Goal: Task Accomplishment & Management: Manage account settings

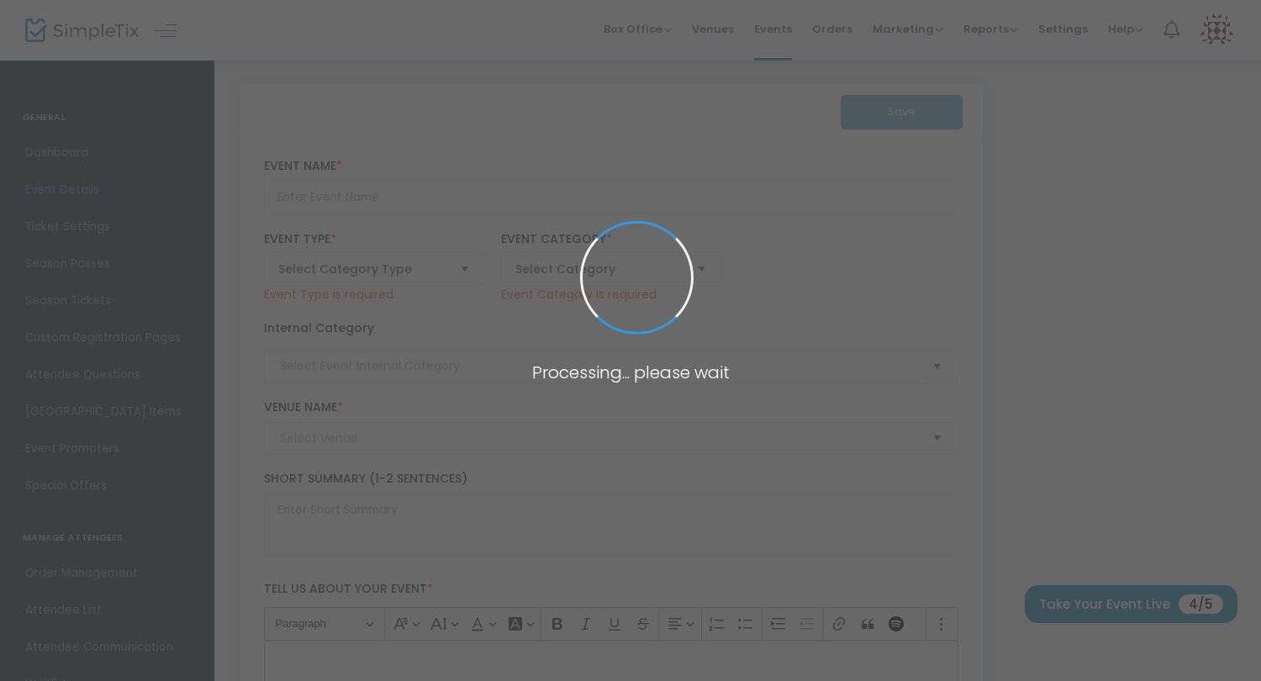
type input "A Little Treat"
type textarea "EVERY DAY AT 7PM, [PERSON_NAME] HAS A LITTLE [DOMAIN_NAME] the pandemic begins,…"
type input "Buy Tickets"
type input "[GEOGRAPHIC_DATA]"
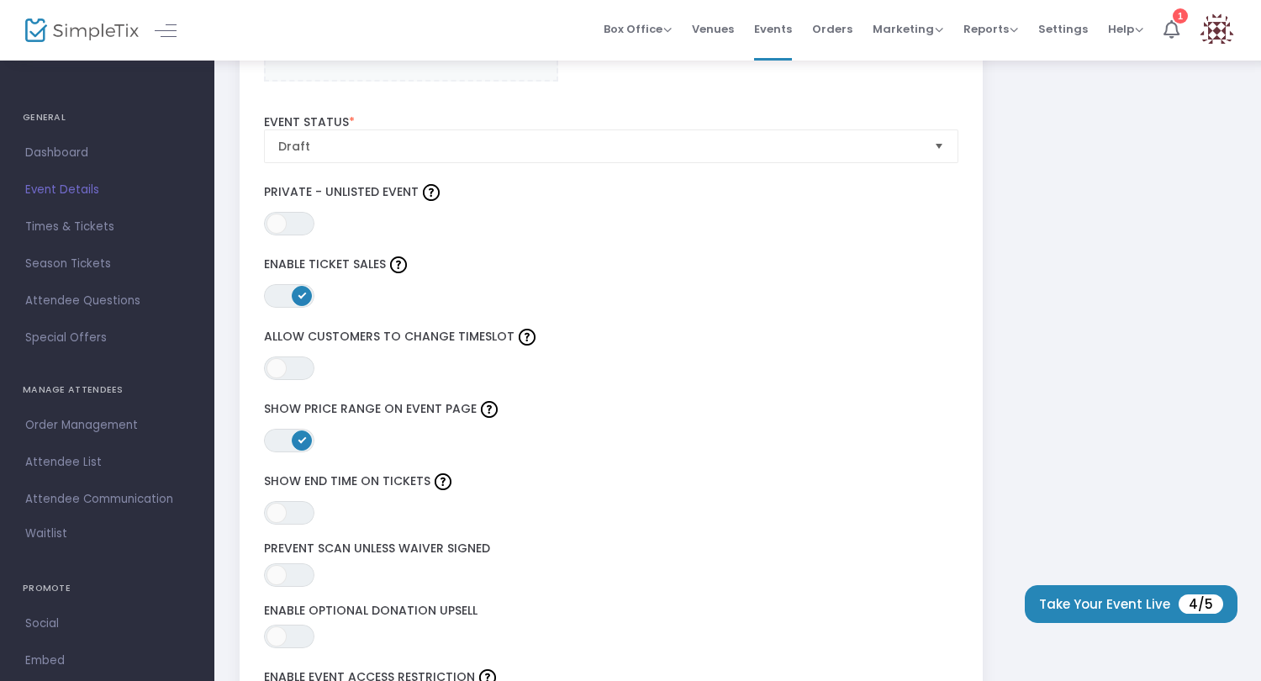
scroll to position [1965, 0]
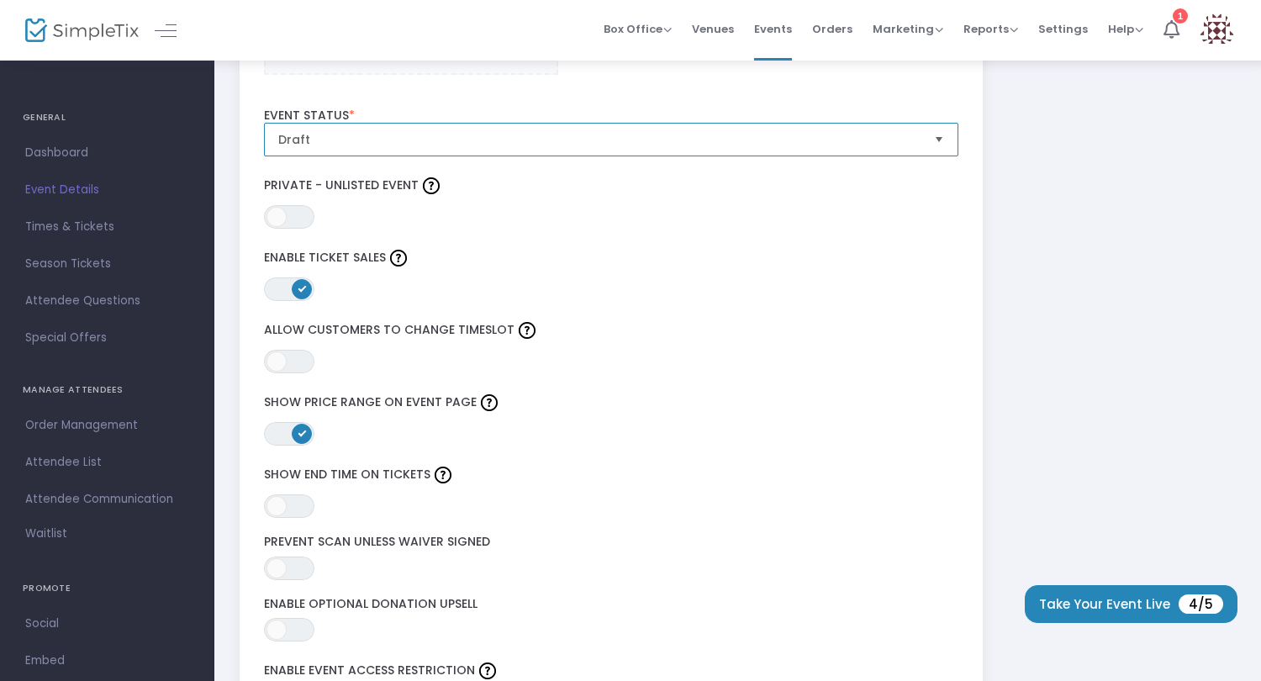
click at [485, 144] on span "Draft" at bounding box center [599, 139] width 643 height 17
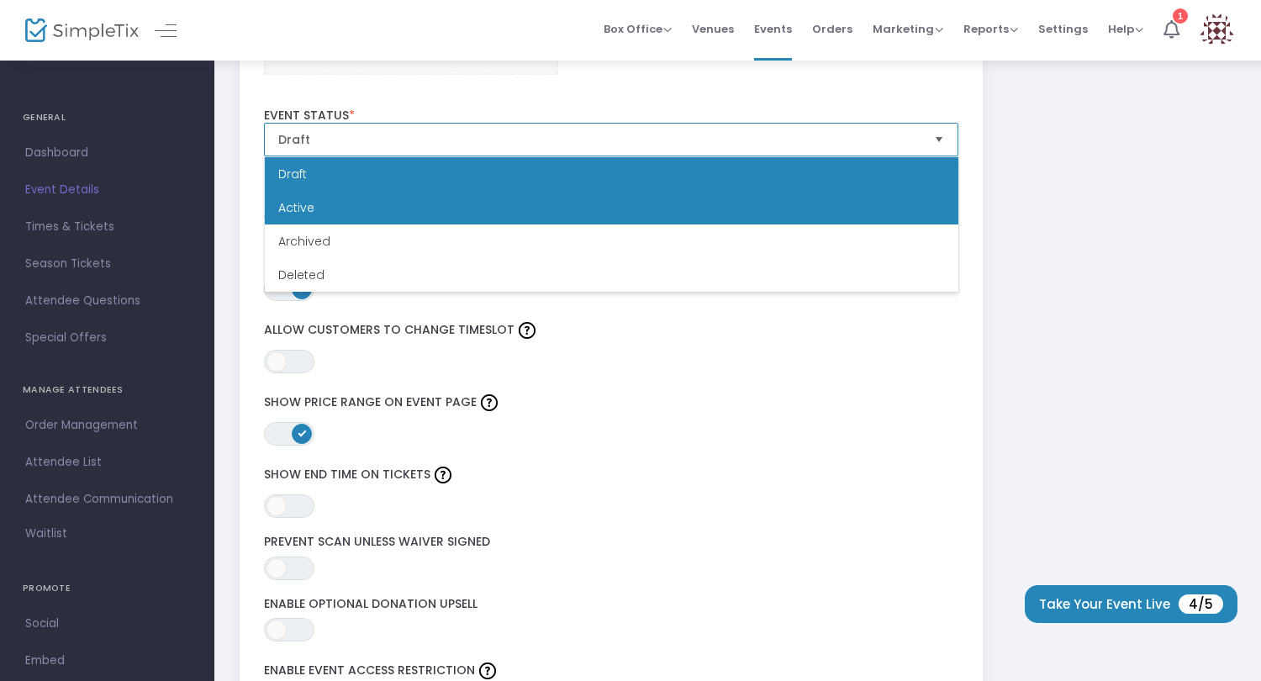
click at [486, 216] on li "Active" at bounding box center [611, 208] width 693 height 34
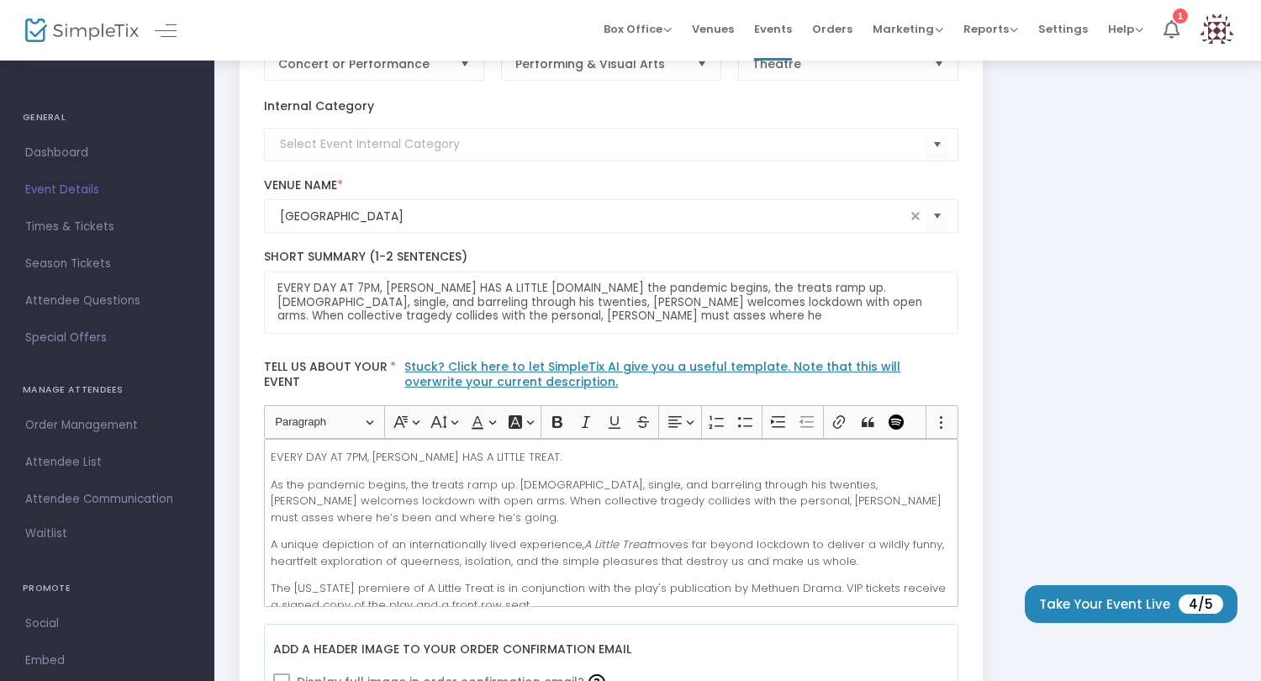
scroll to position [0, 0]
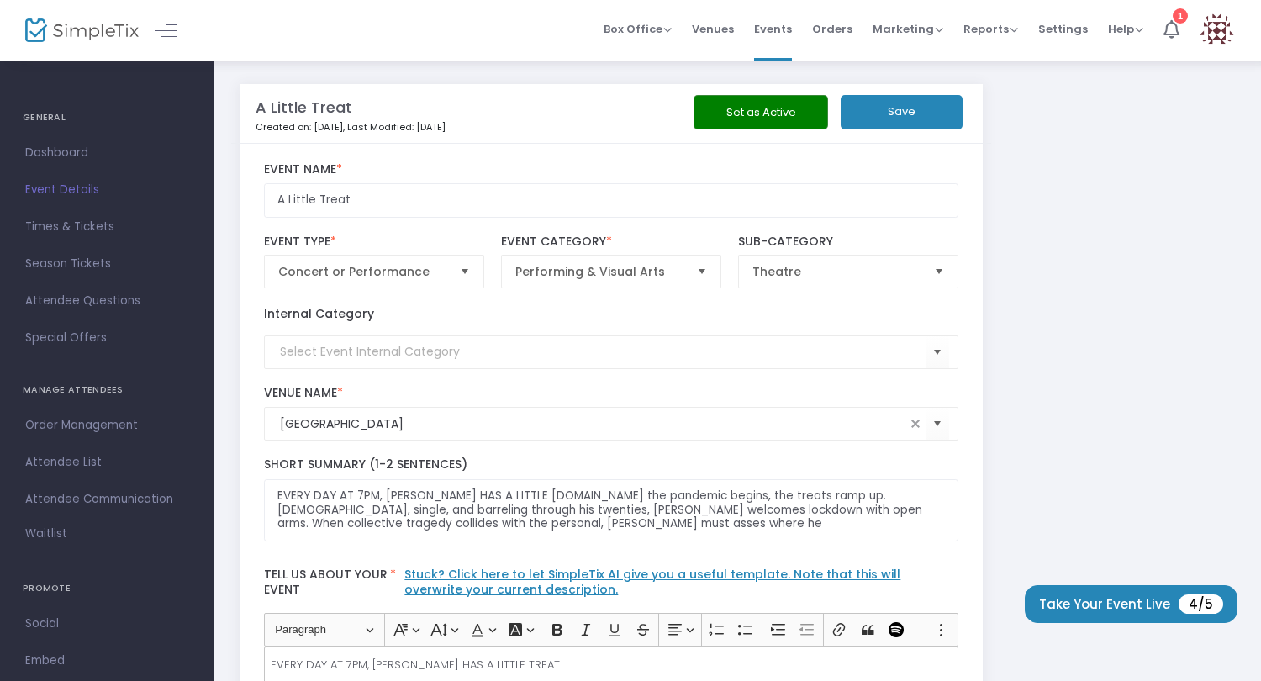
click at [904, 127] on button "Save" at bounding box center [902, 112] width 122 height 34
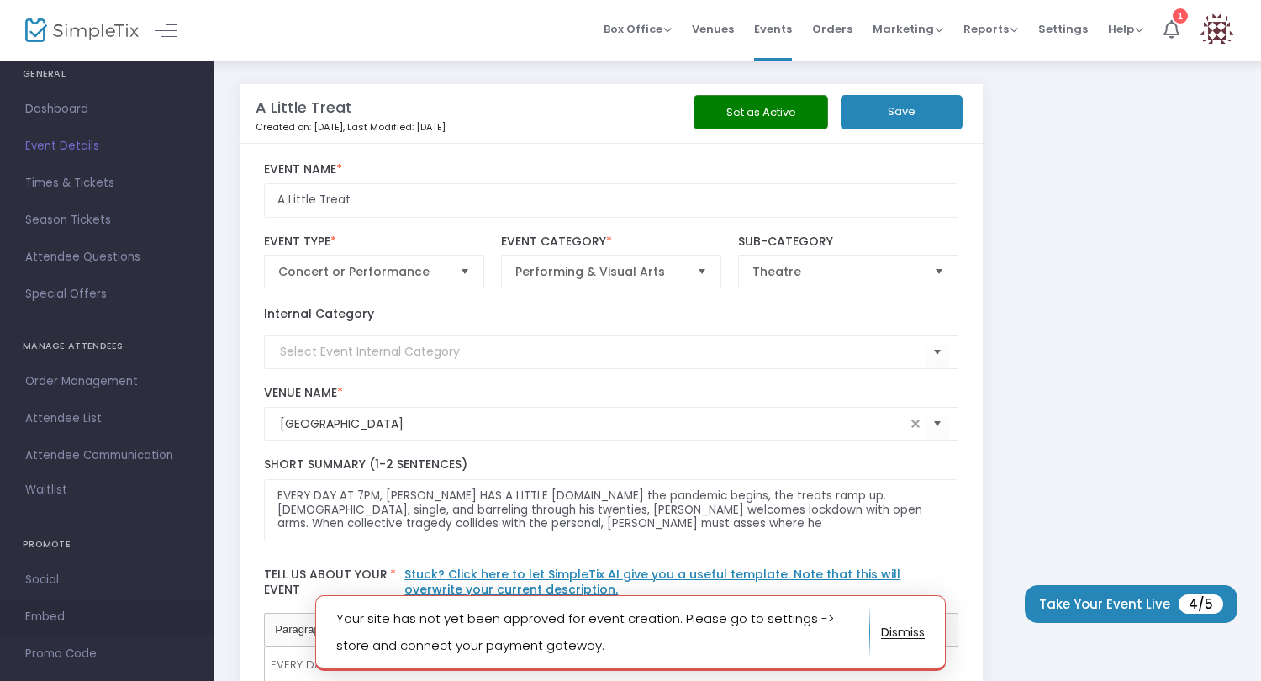
scroll to position [108, 0]
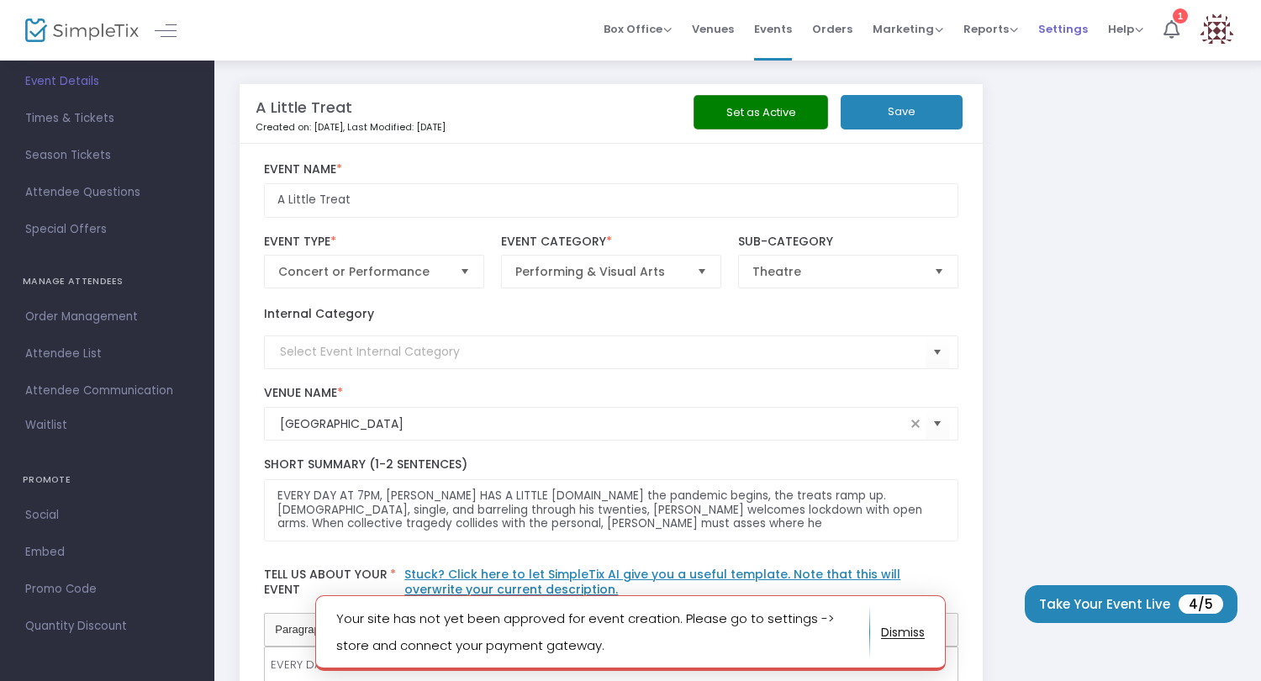
click at [1030, 24] on li "Settings" at bounding box center [1063, 30] width 70 height 61
click at [1051, 25] on span "Settings" at bounding box center [1063, 29] width 50 height 43
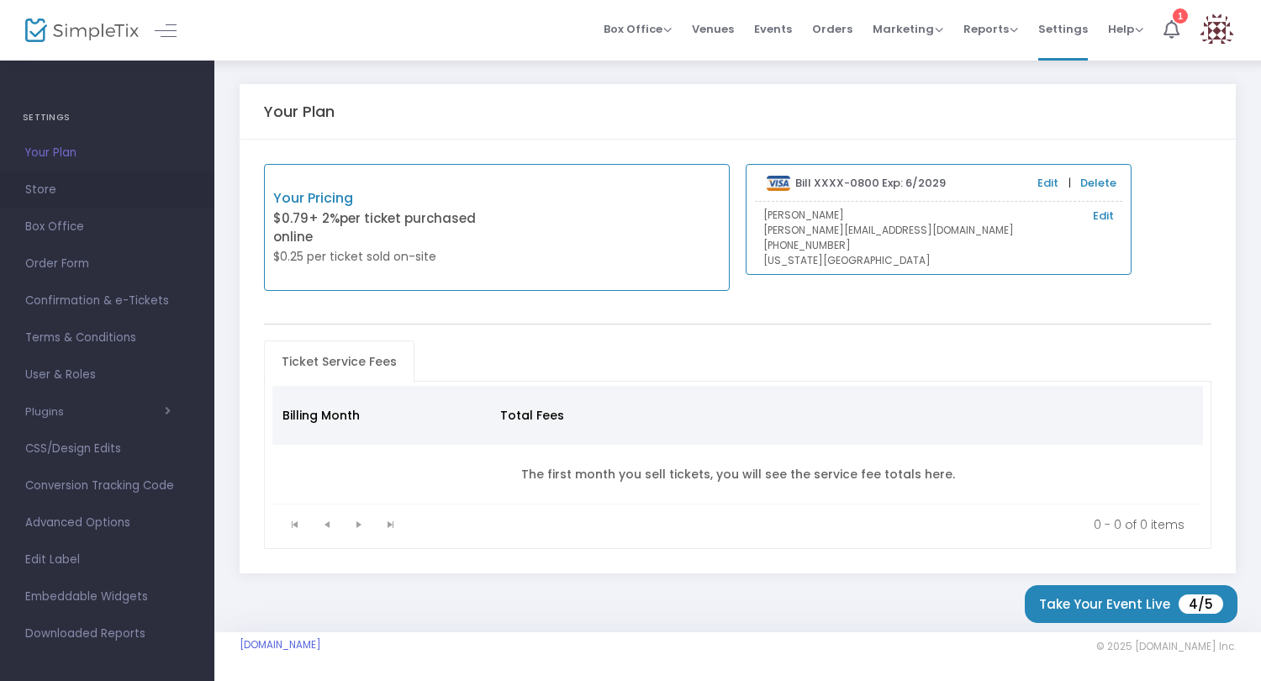
click at [76, 190] on span "Store" at bounding box center [107, 190] width 164 height 22
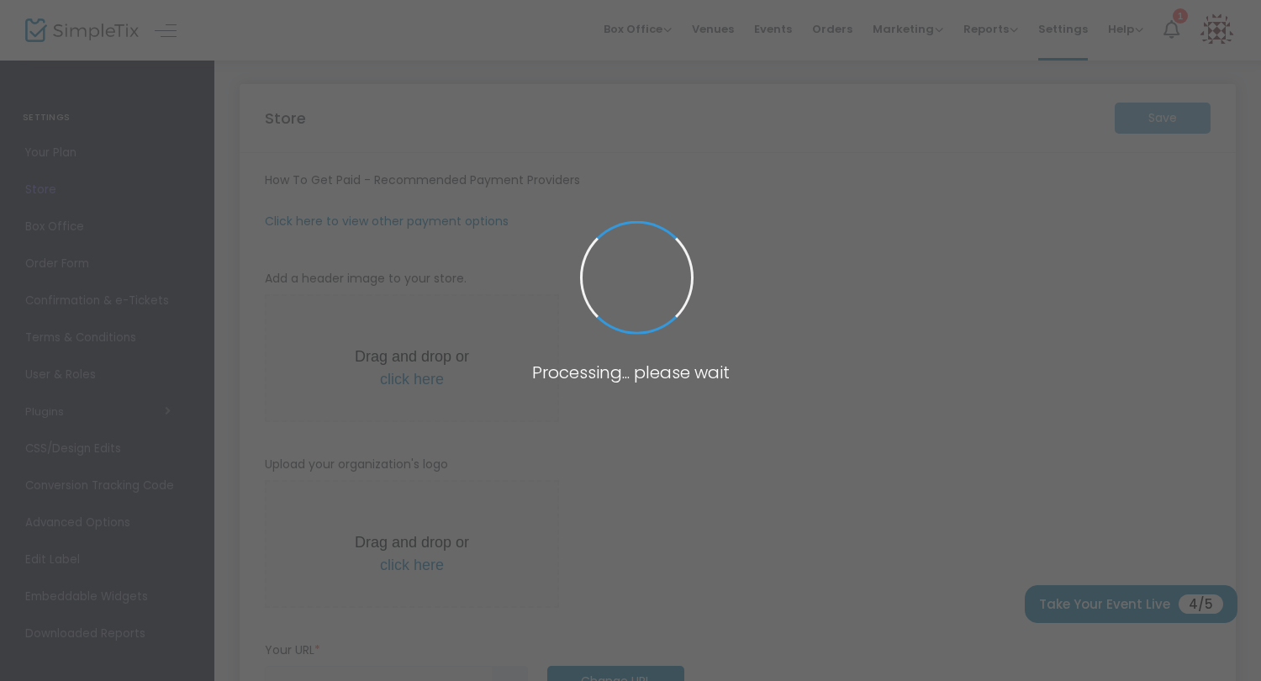
type input "[URL]"
radio input "false"
radio input "true"
type input "A Little Treat"
type input "2069300467"
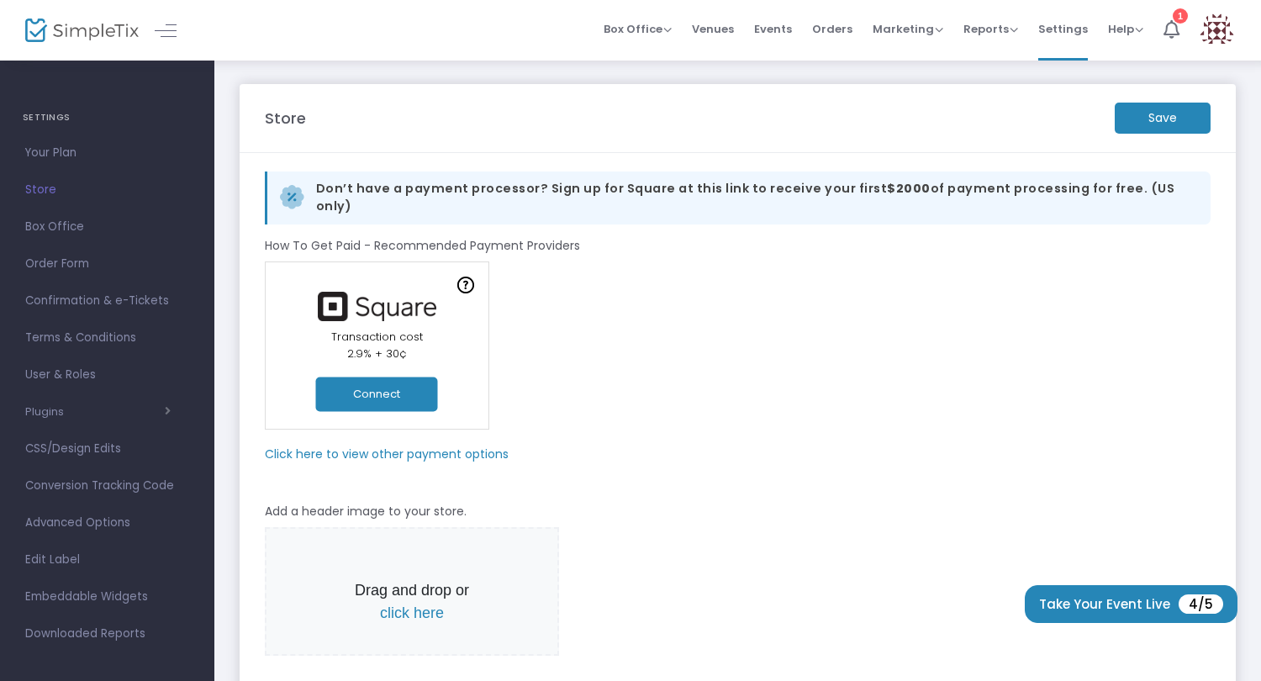
click at [396, 382] on button "Connect" at bounding box center [377, 394] width 122 height 34
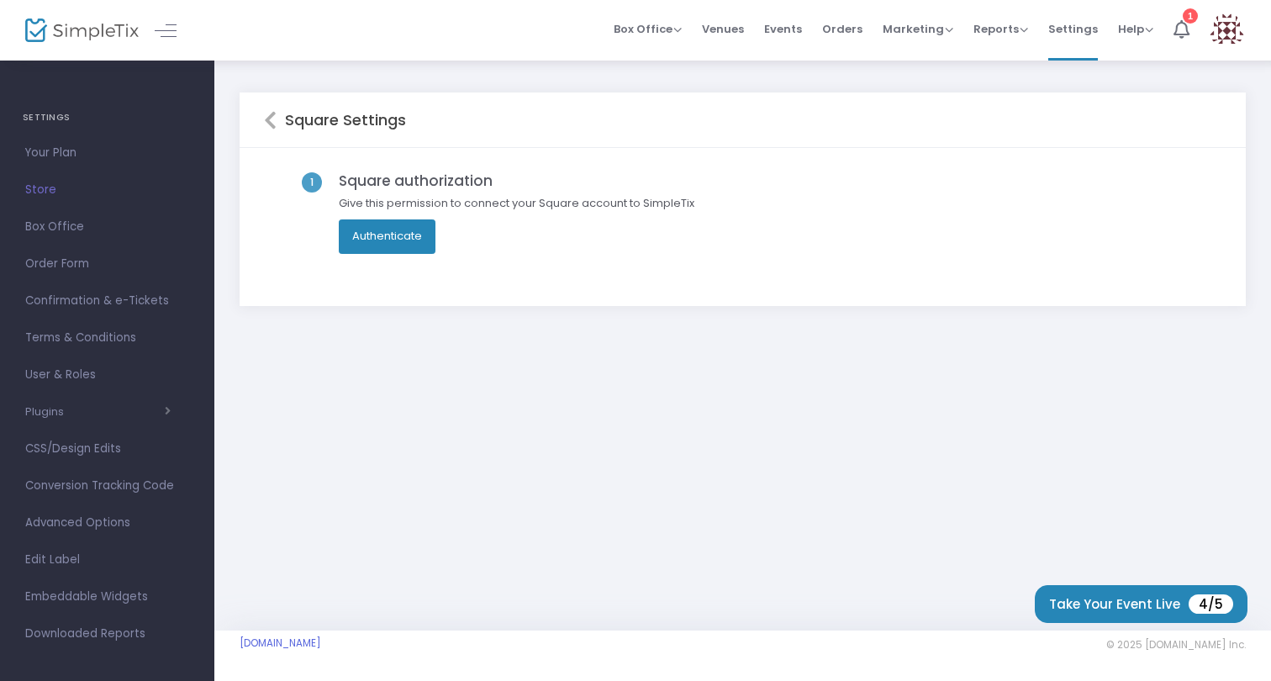
click at [388, 235] on button "Authenticate" at bounding box center [387, 236] width 97 height 34
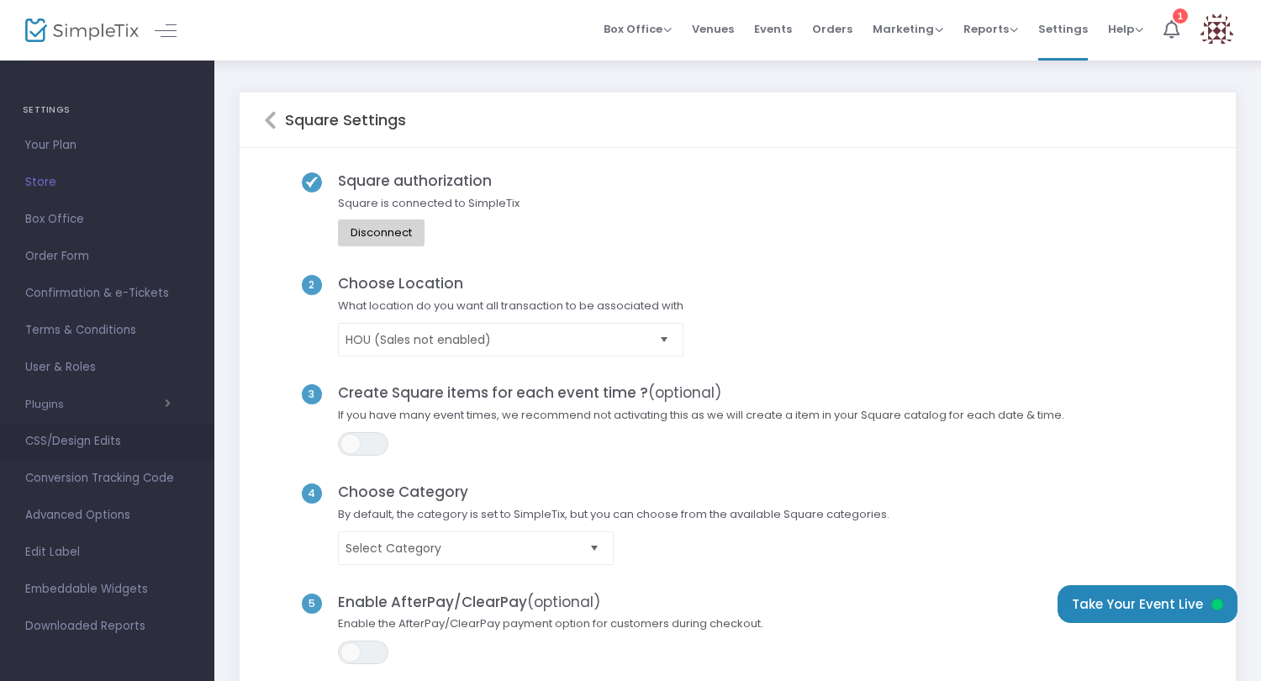
click at [53, 435] on span "CSS/Design Edits" at bounding box center [107, 441] width 164 height 22
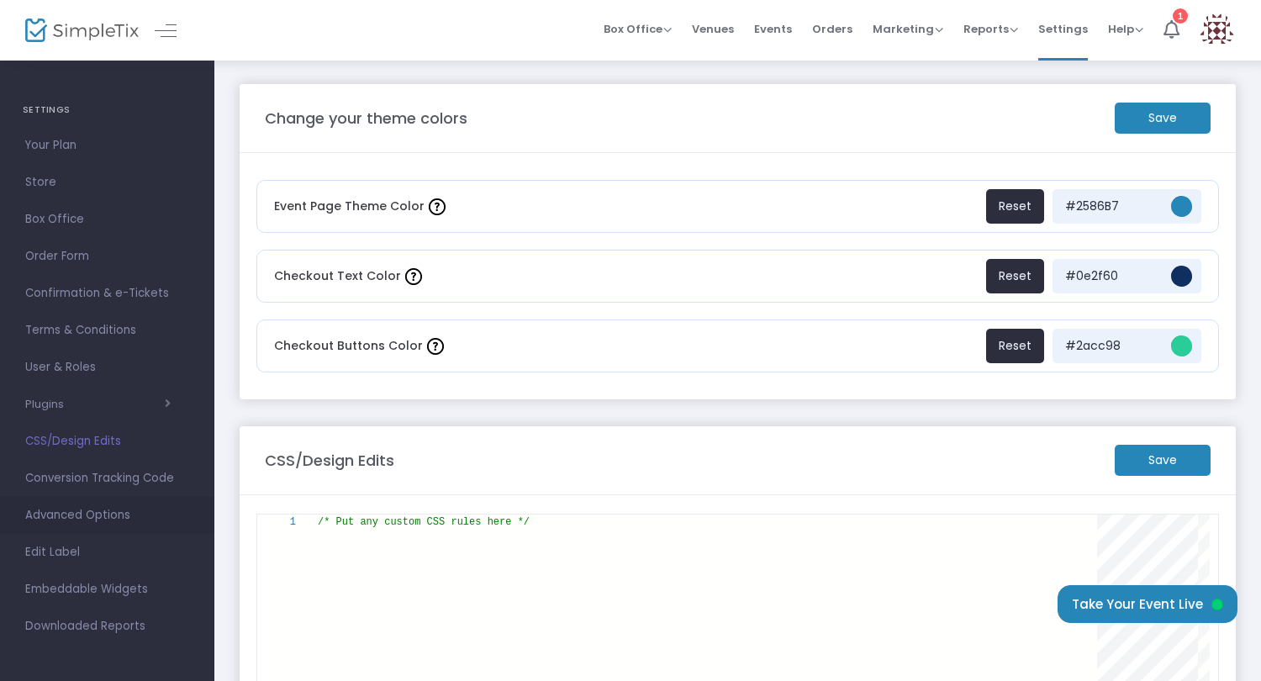
click at [91, 514] on span "Advanced Options" at bounding box center [107, 515] width 164 height 22
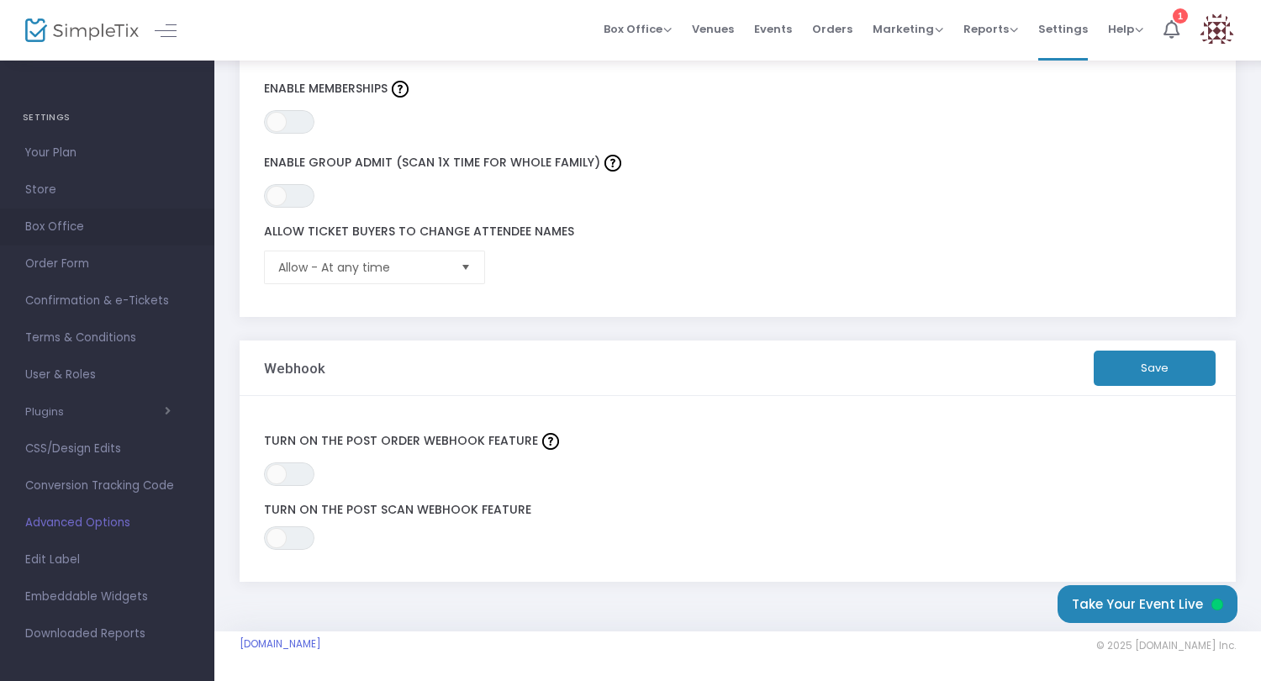
click at [87, 229] on span "Box Office" at bounding box center [107, 227] width 164 height 22
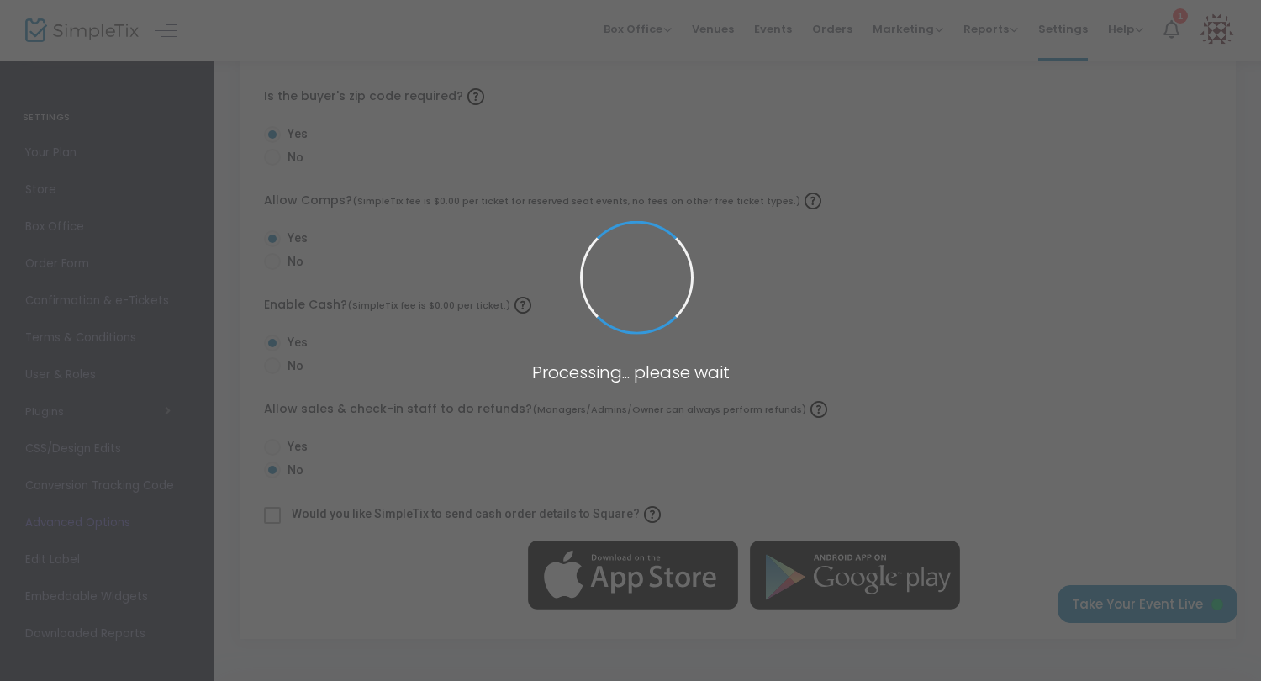
scroll to position [525, 0]
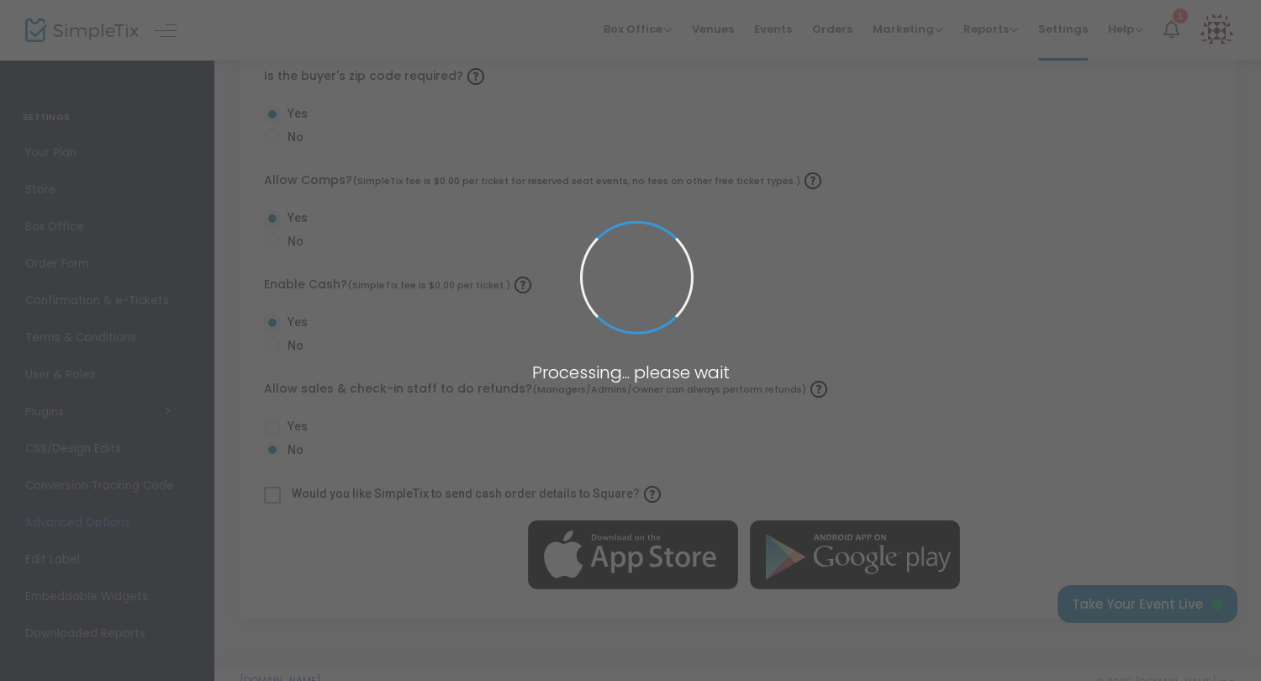
radio input "false"
radio input "true"
radio input "false"
radio input "true"
radio input "false"
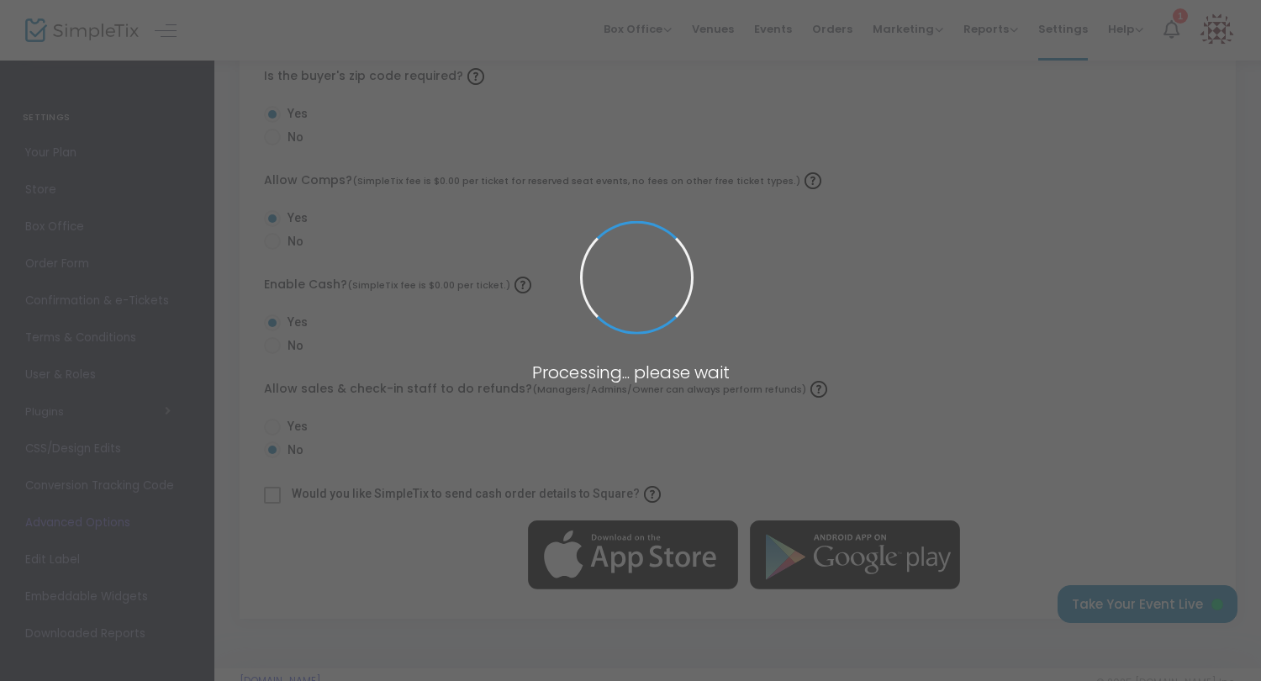
radio input "true"
radio input "false"
radio input "true"
radio input "false"
radio input "true"
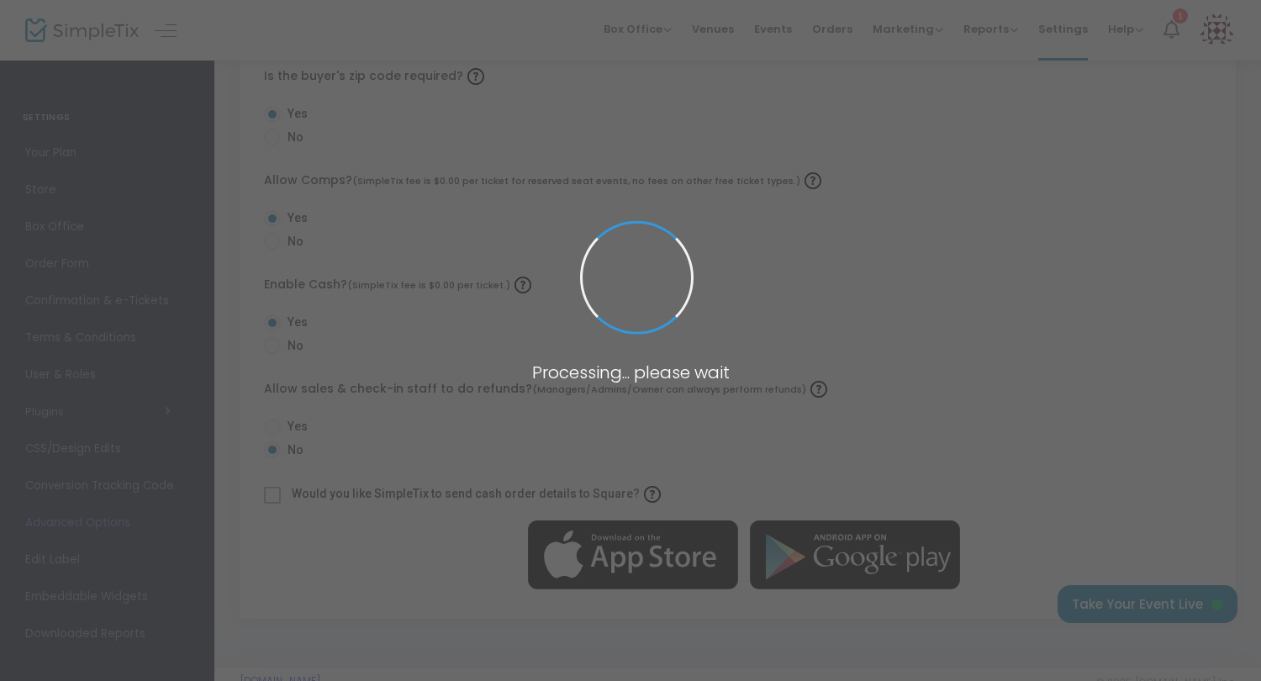
radio input "true"
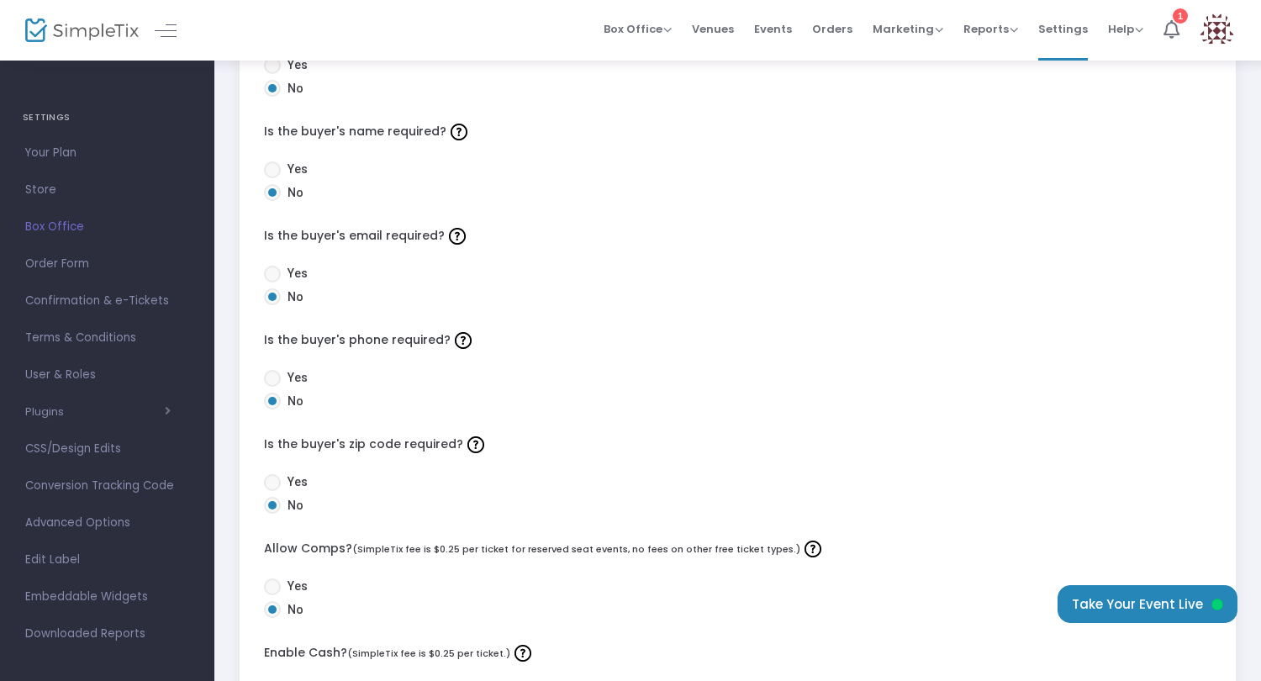
scroll to position [153, 0]
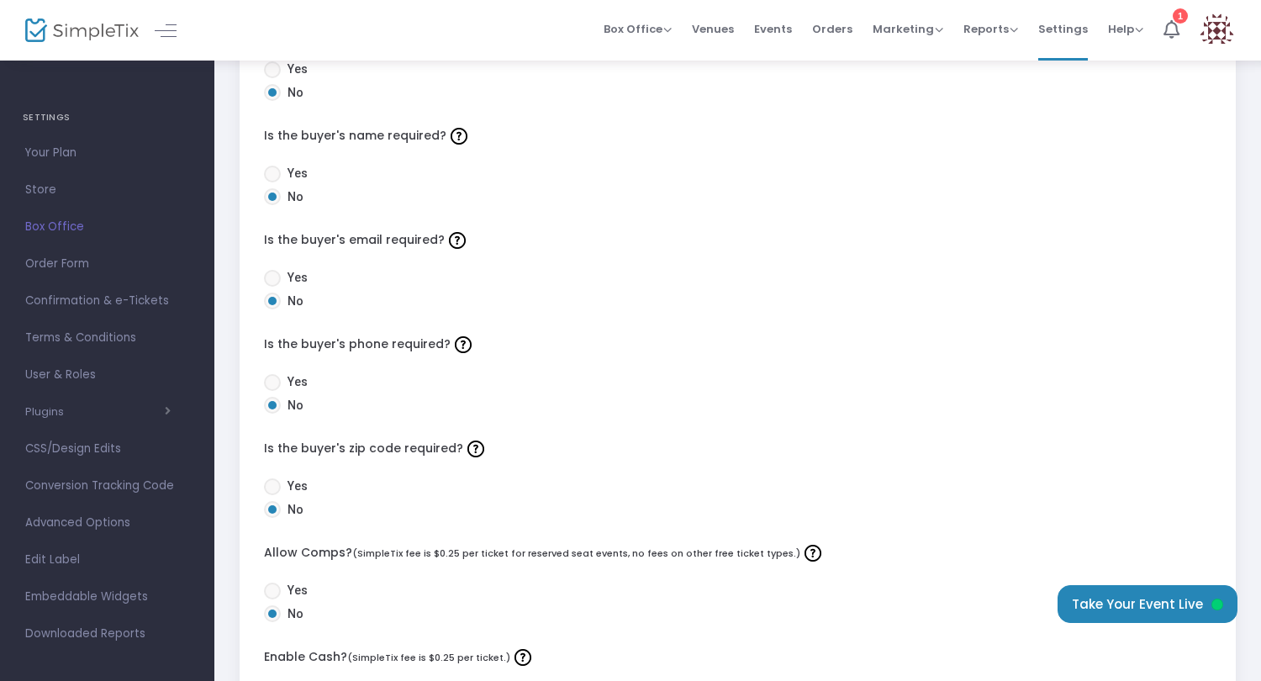
click at [282, 269] on span "Yes" at bounding box center [294, 278] width 27 height 18
click at [272, 287] on input "Yes" at bounding box center [272, 287] width 1 height 1
radio input "true"
click at [289, 483] on span "Yes" at bounding box center [294, 486] width 27 height 18
click at [272, 495] on input "Yes" at bounding box center [272, 495] width 1 height 1
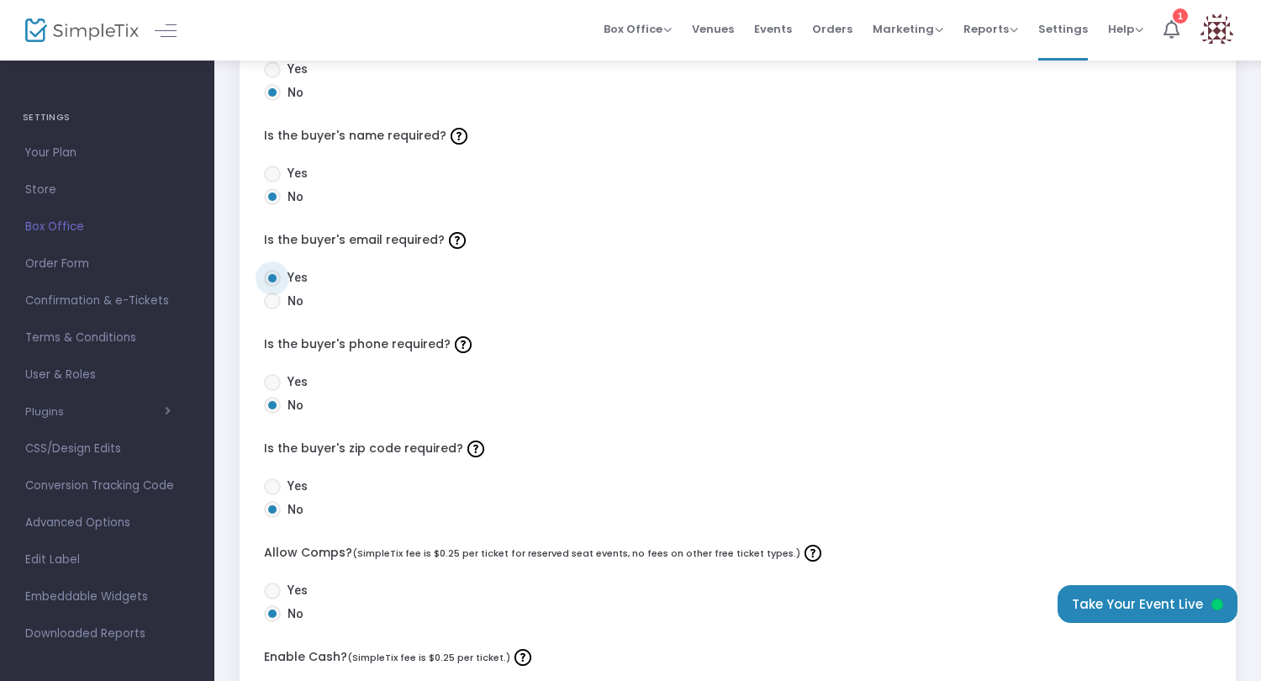
radio input "true"
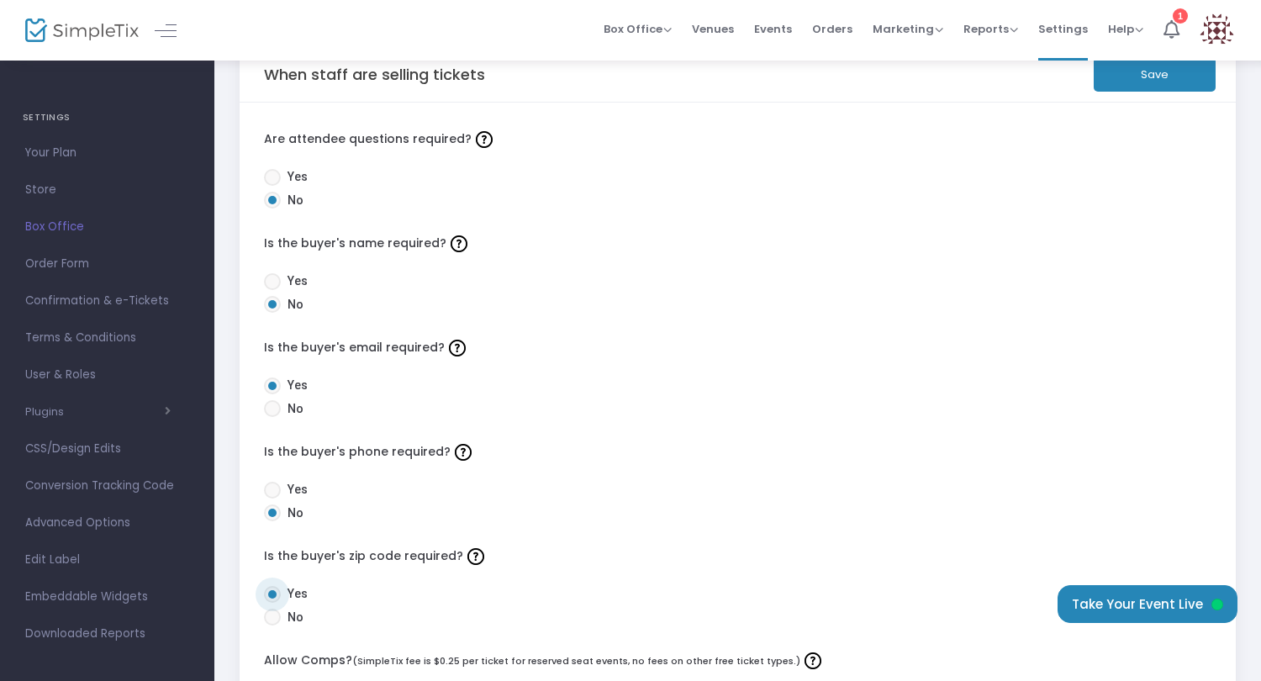
scroll to position [49, 0]
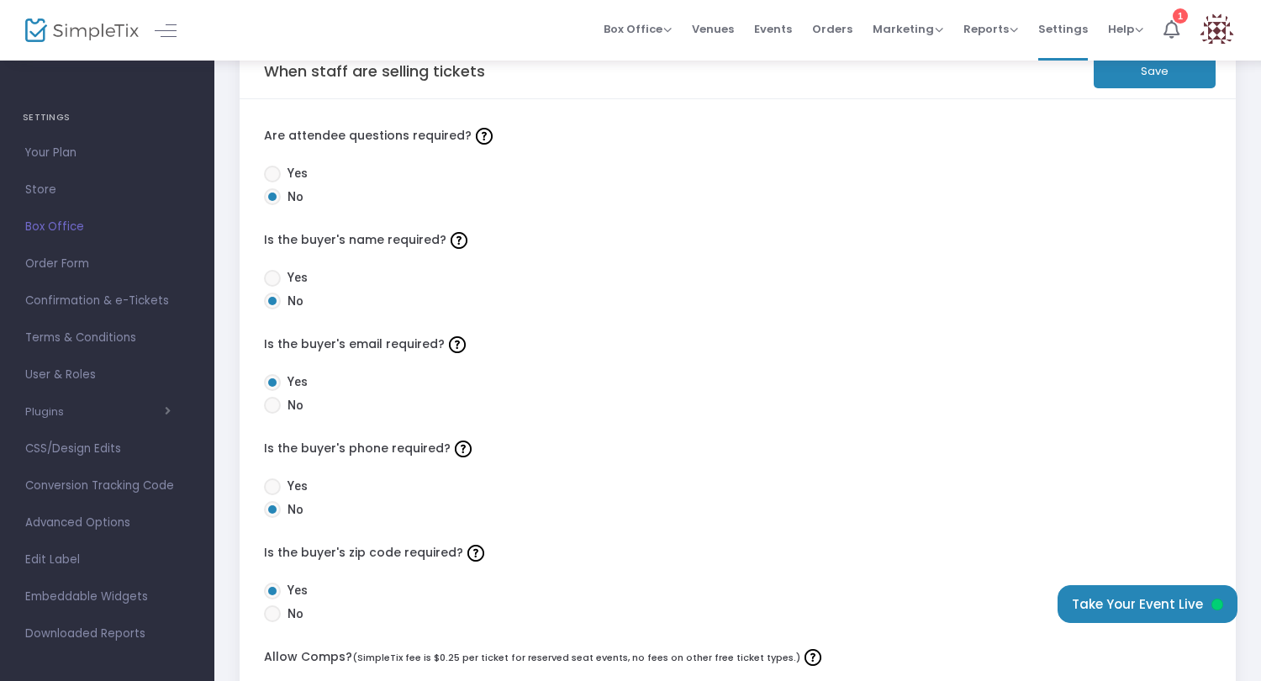
click at [289, 287] on mat-radio-button "Yes" at bounding box center [292, 281] width 57 height 24
click at [289, 286] on span "Yes" at bounding box center [294, 278] width 27 height 18
click at [272, 287] on input "Yes" at bounding box center [272, 287] width 1 height 1
radio input "true"
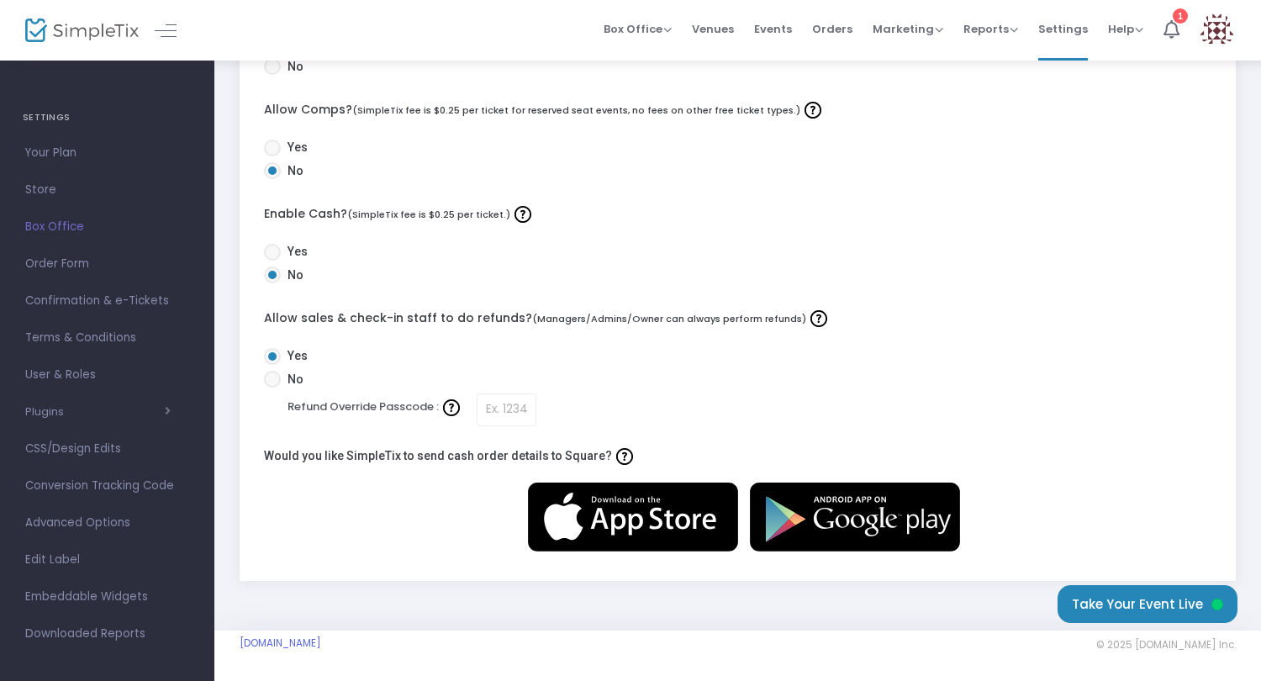
scroll to position [0, 0]
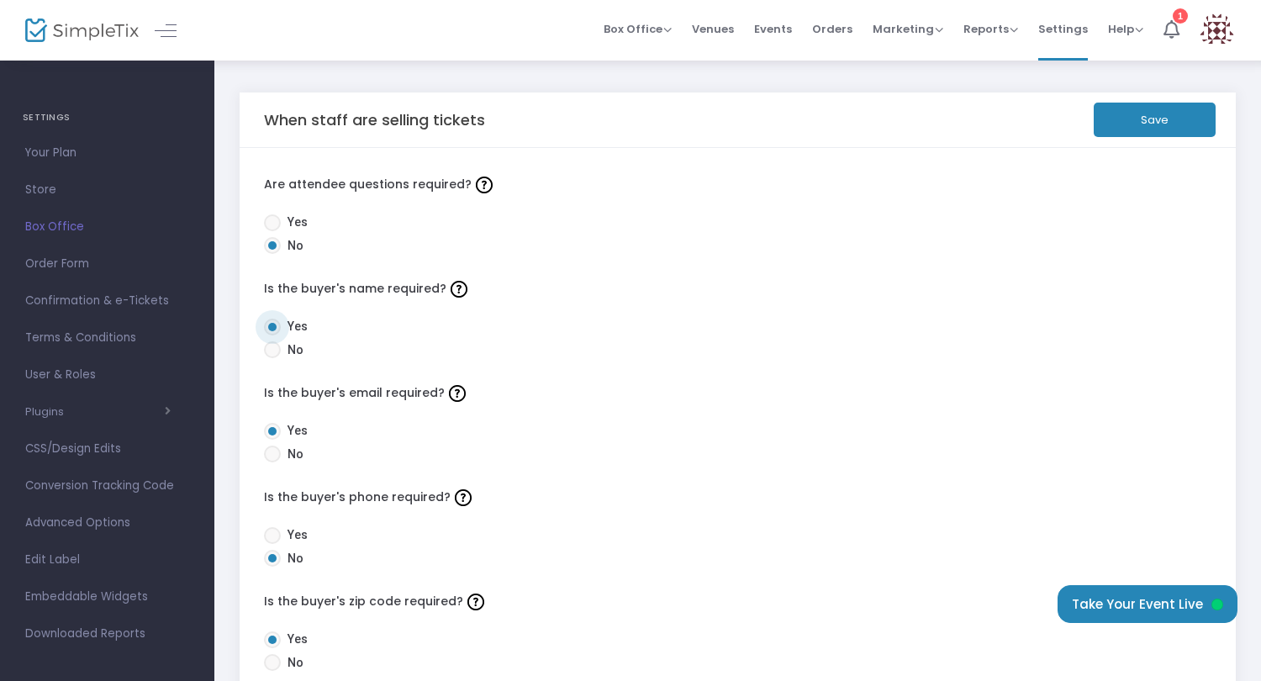
click at [1147, 122] on button "Save" at bounding box center [1155, 120] width 122 height 34
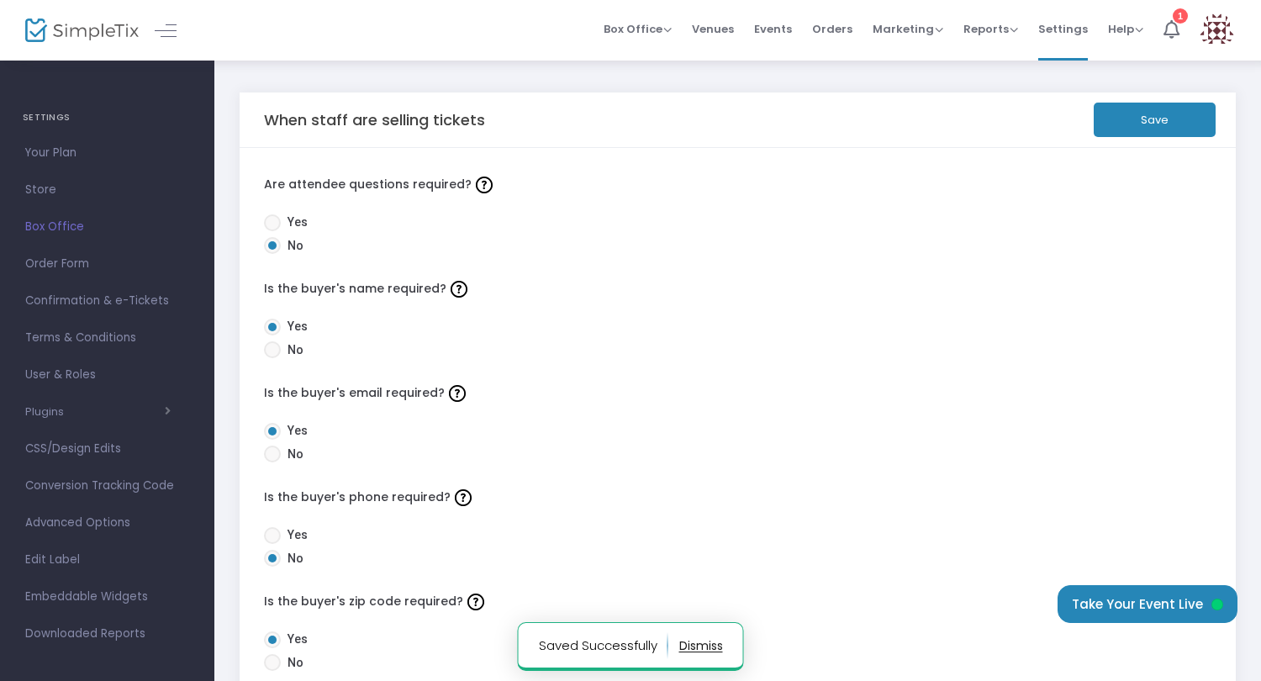
click at [68, 33] on img at bounding box center [81, 30] width 113 height 24
